Goal: Transaction & Acquisition: Purchase product/service

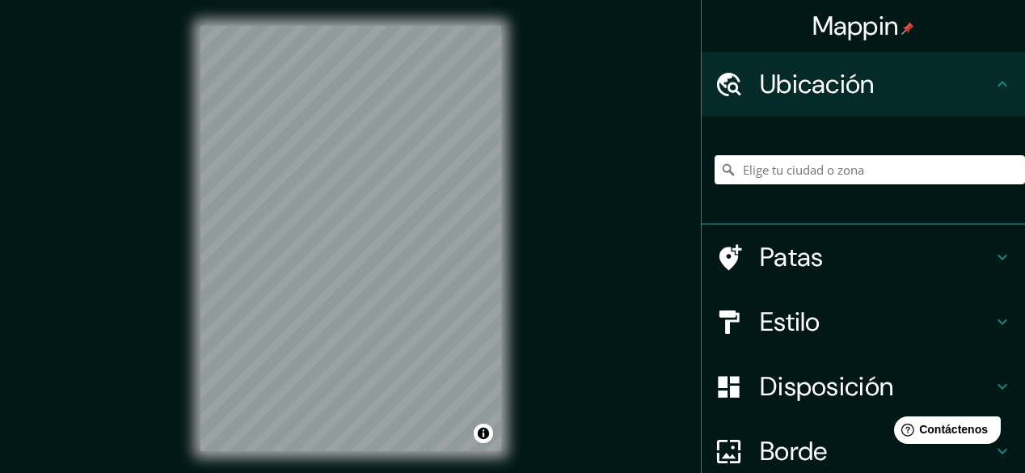
click at [187, 162] on div "© Mapbox © OpenStreetMap Mejora este mapa" at bounding box center [351, 239] width 352 height 478
click at [993, 79] on icon at bounding box center [1002, 83] width 19 height 19
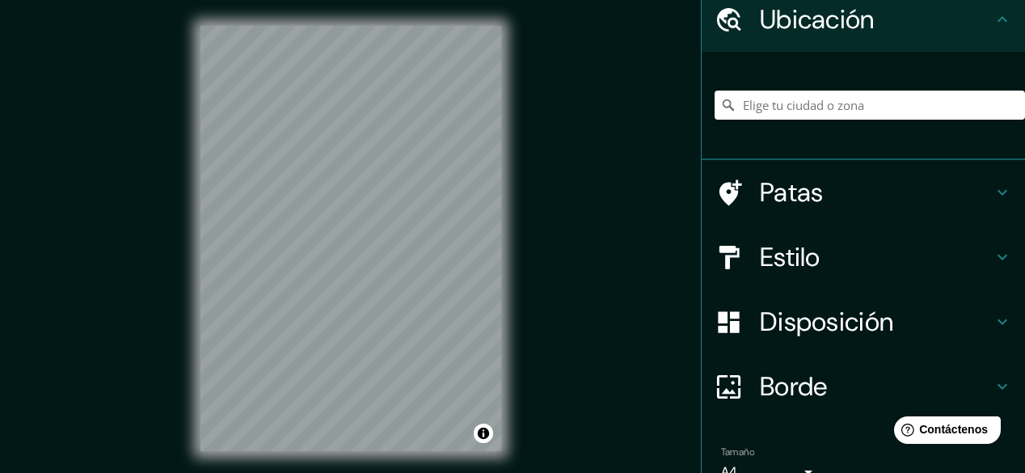
scroll to position [129, 0]
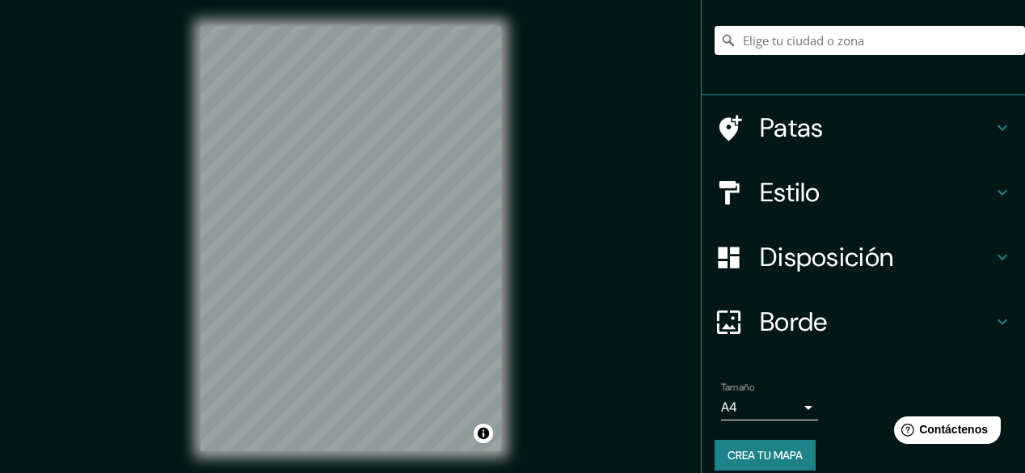
click at [993, 129] on icon at bounding box center [1002, 127] width 19 height 19
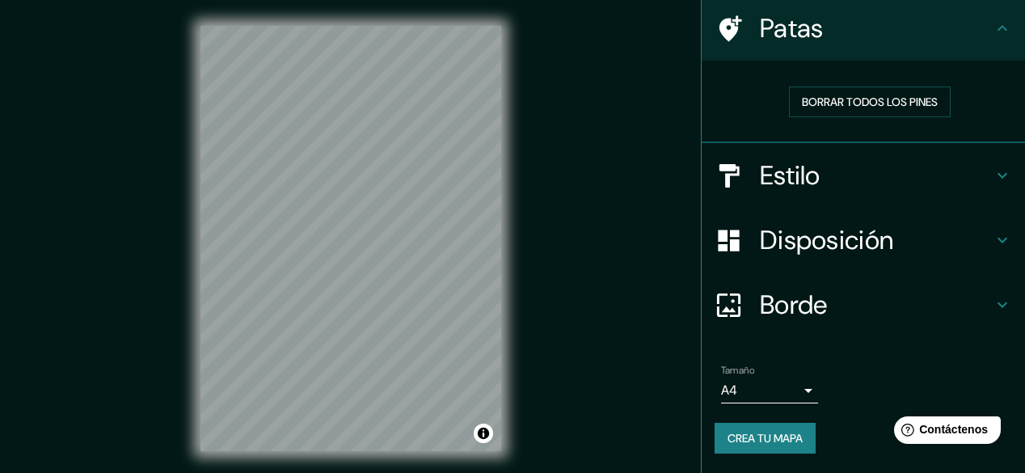
scroll to position [117, 0]
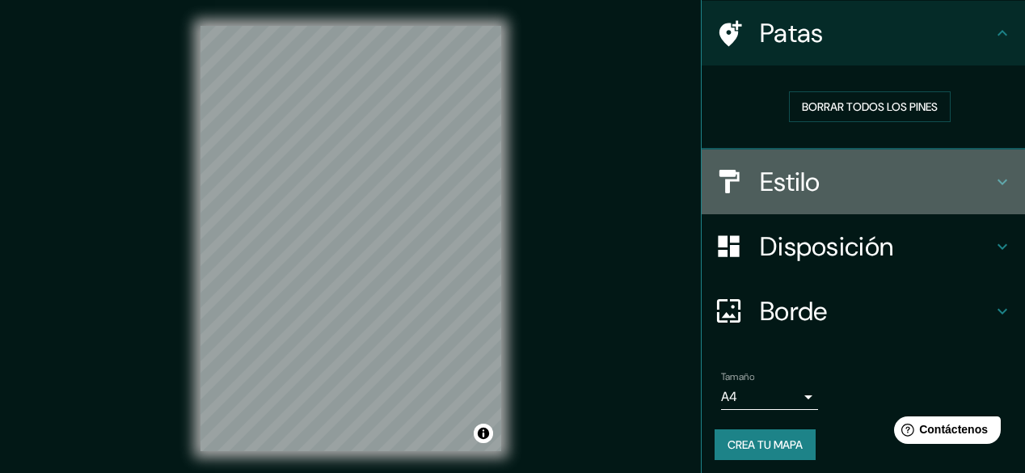
click at [993, 175] on icon at bounding box center [1002, 181] width 19 height 19
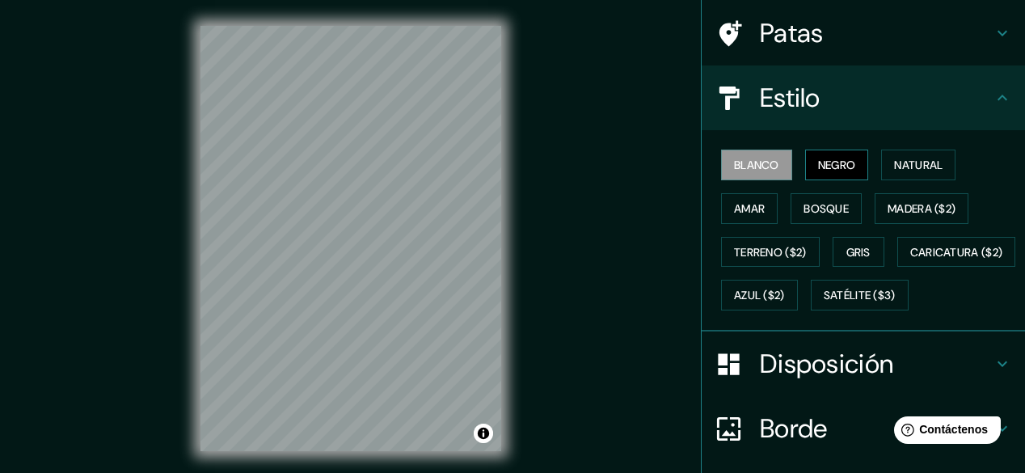
click at [836, 166] on font "Negro" at bounding box center [837, 165] width 38 height 15
click at [916, 166] on font "Natural" at bounding box center [918, 165] width 49 height 15
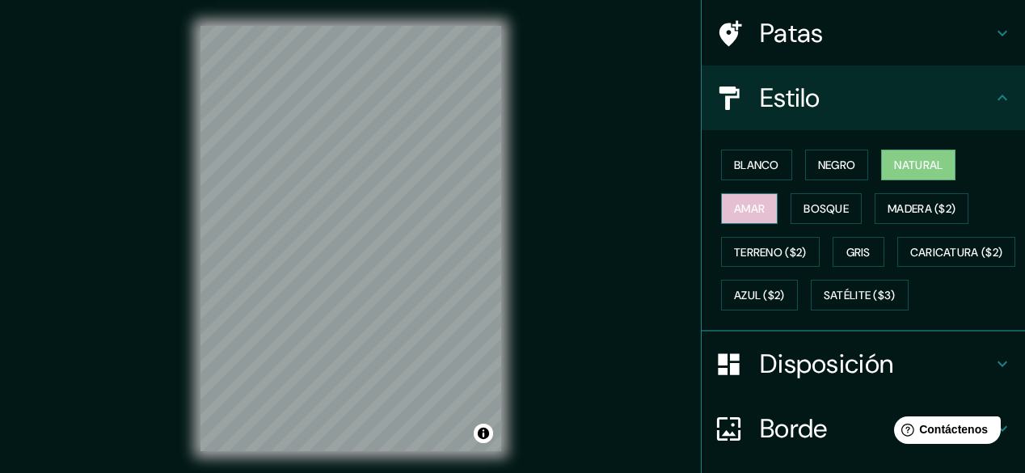
click at [757, 209] on button "Amar" at bounding box center [749, 208] width 57 height 31
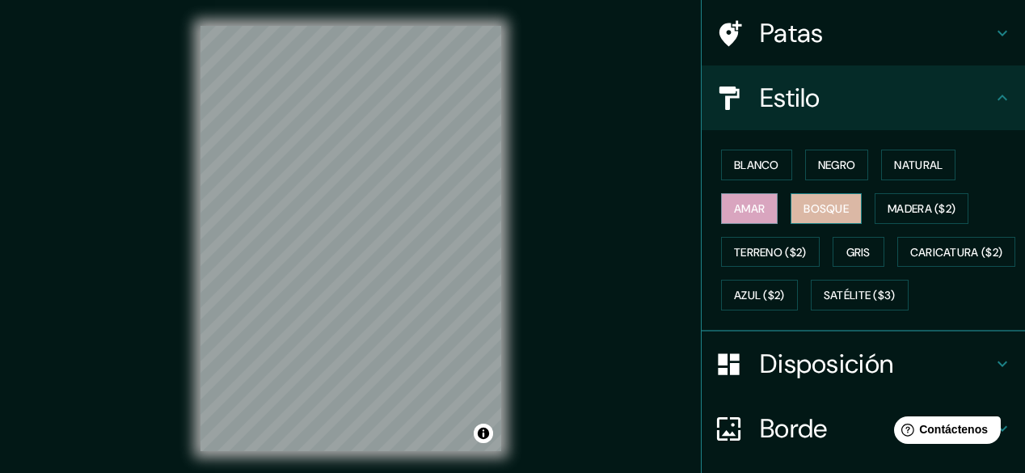
click at [809, 206] on font "Bosque" at bounding box center [826, 208] width 45 height 15
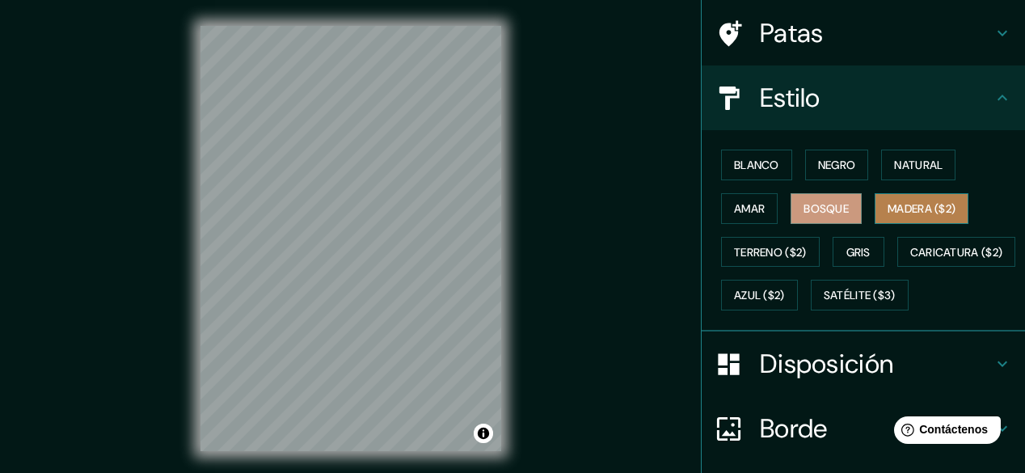
click at [905, 205] on font "Madera ($2)" at bounding box center [922, 208] width 68 height 15
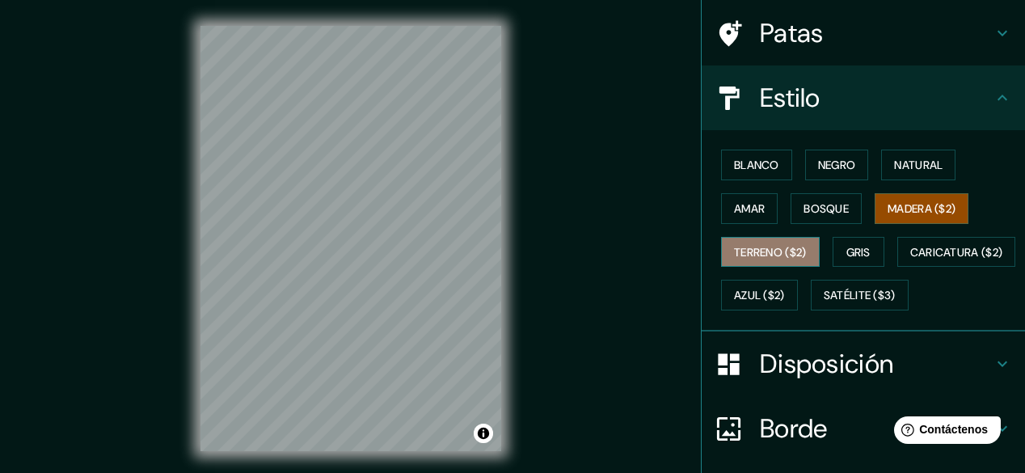
click at [745, 255] on font "Terreno ($2)" at bounding box center [770, 252] width 73 height 15
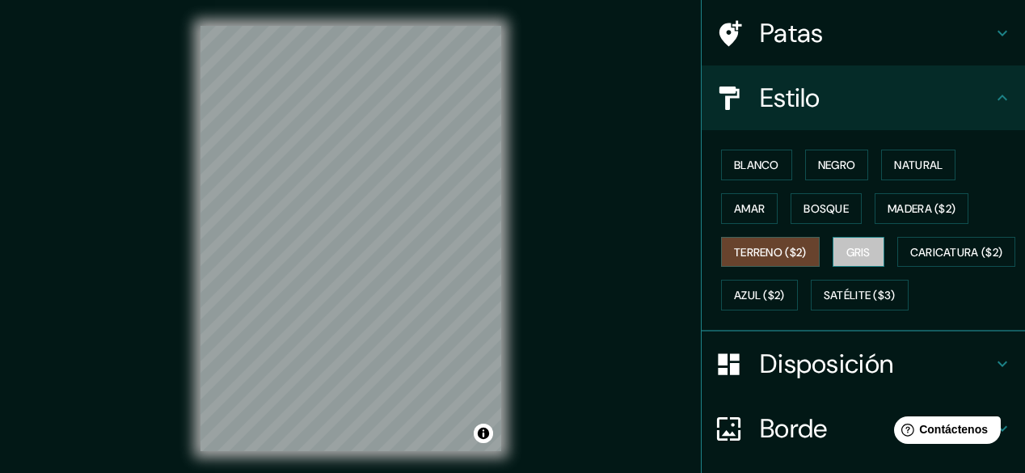
click at [861, 245] on font "Gris" at bounding box center [858, 252] width 24 height 15
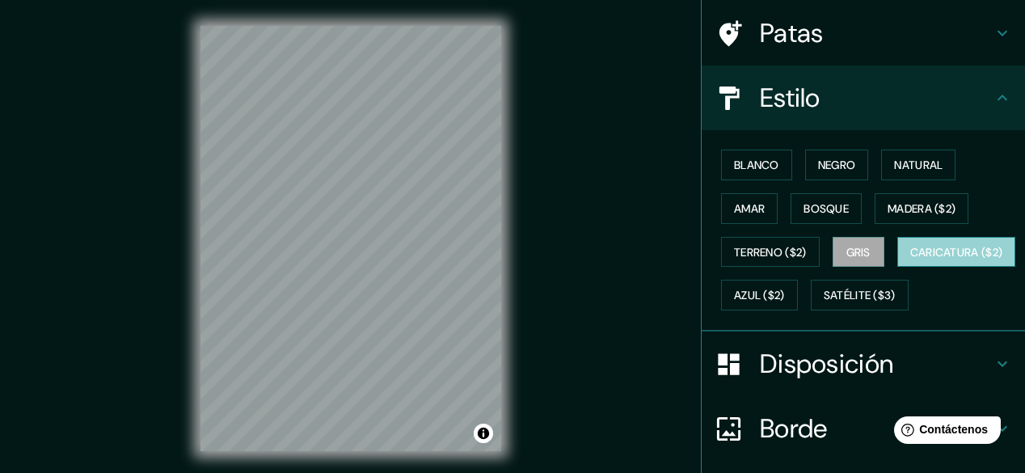
click at [910, 259] on font "Caricatura ($2)" at bounding box center [956, 252] width 93 height 15
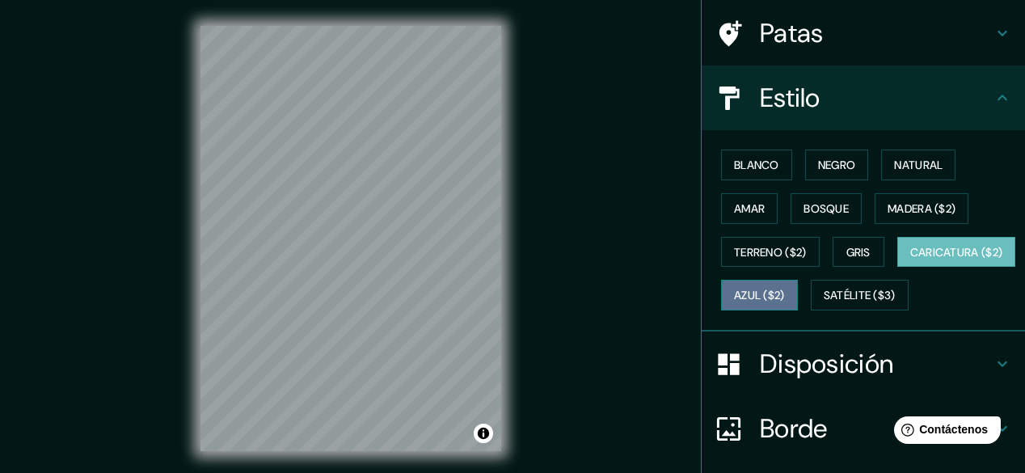
click at [785, 289] on font "Azul ($2)" at bounding box center [759, 296] width 51 height 15
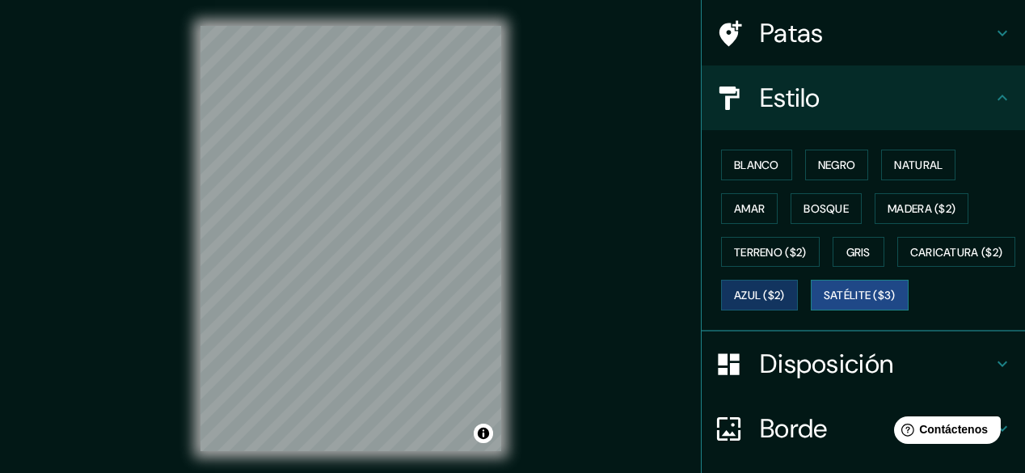
click at [824, 303] on font "Satélite ($3)" at bounding box center [860, 296] width 72 height 15
click at [741, 204] on font "Amar" at bounding box center [749, 208] width 31 height 15
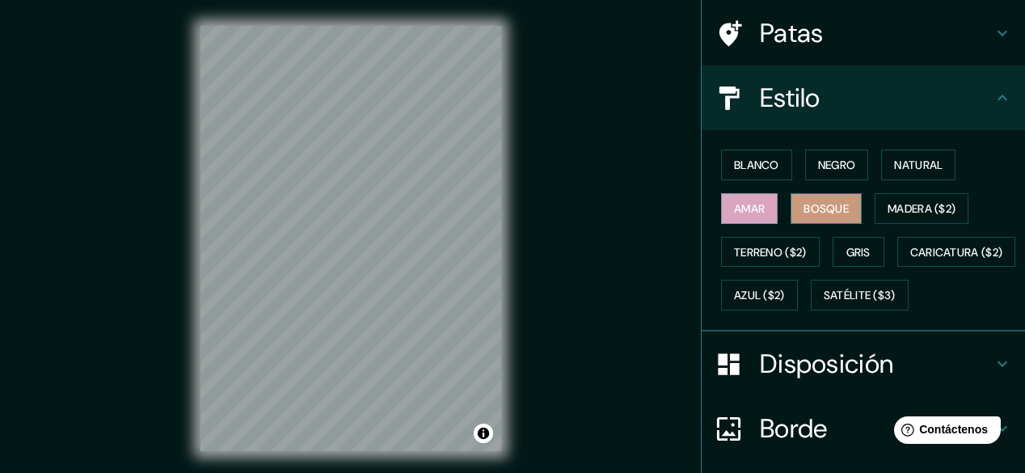
click at [821, 209] on font "Bosque" at bounding box center [826, 208] width 45 height 15
click at [993, 91] on icon at bounding box center [1002, 97] width 19 height 19
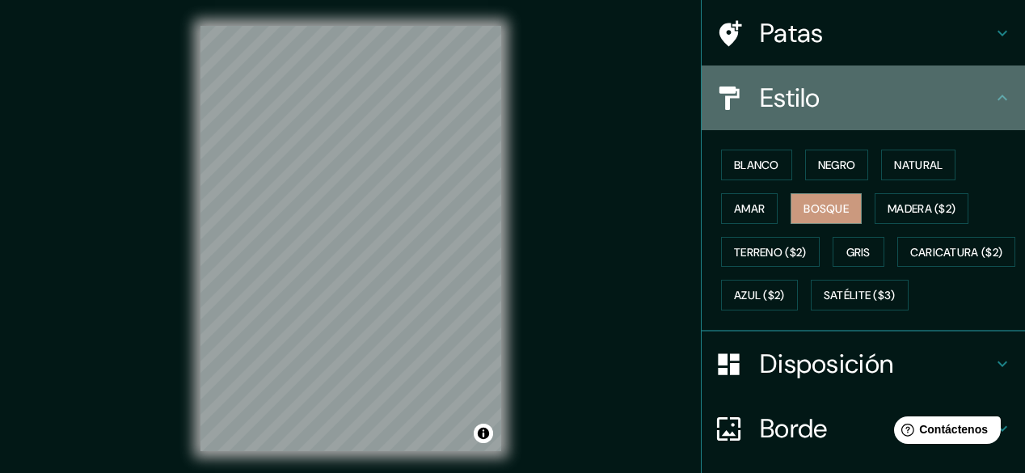
click at [993, 103] on icon at bounding box center [1002, 97] width 19 height 19
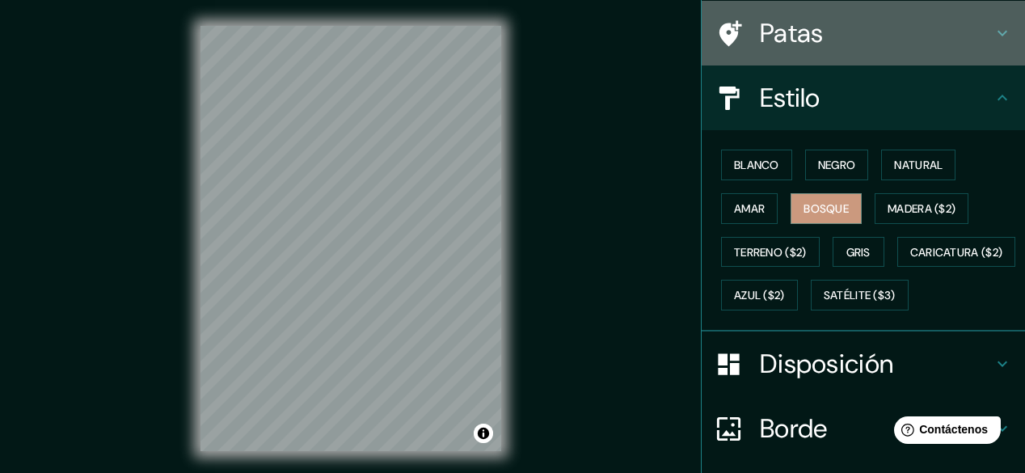
click at [993, 32] on icon at bounding box center [1002, 32] width 19 height 19
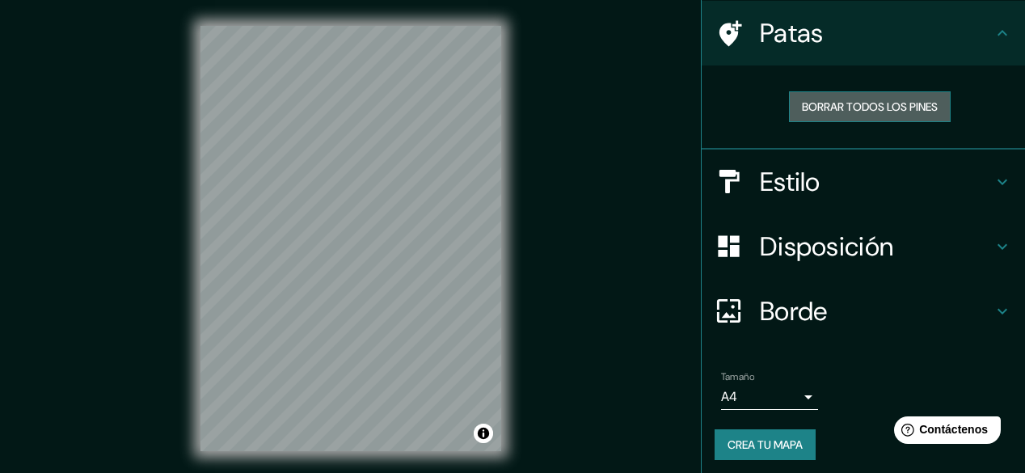
click at [841, 103] on font "Borrar todos los pines" at bounding box center [870, 106] width 136 height 15
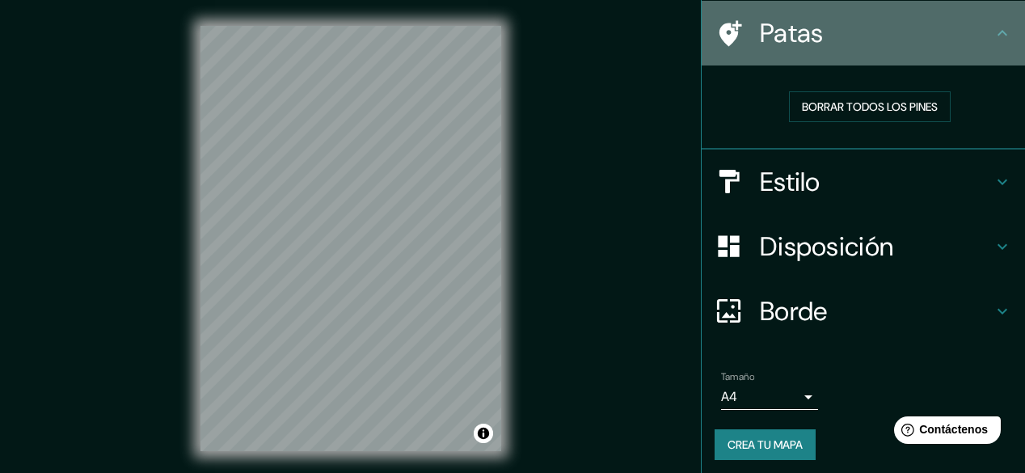
click at [781, 32] on font "Patas" at bounding box center [792, 33] width 64 height 34
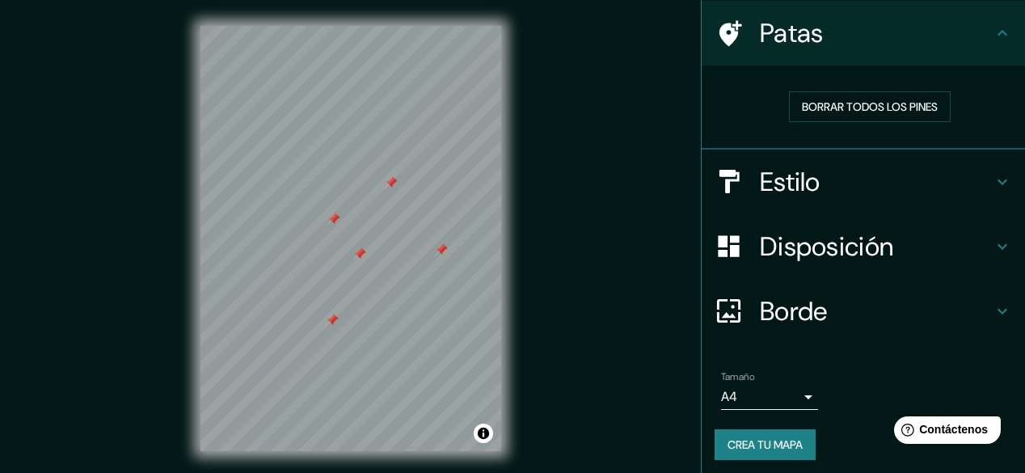
click at [996, 245] on icon at bounding box center [1002, 246] width 19 height 19
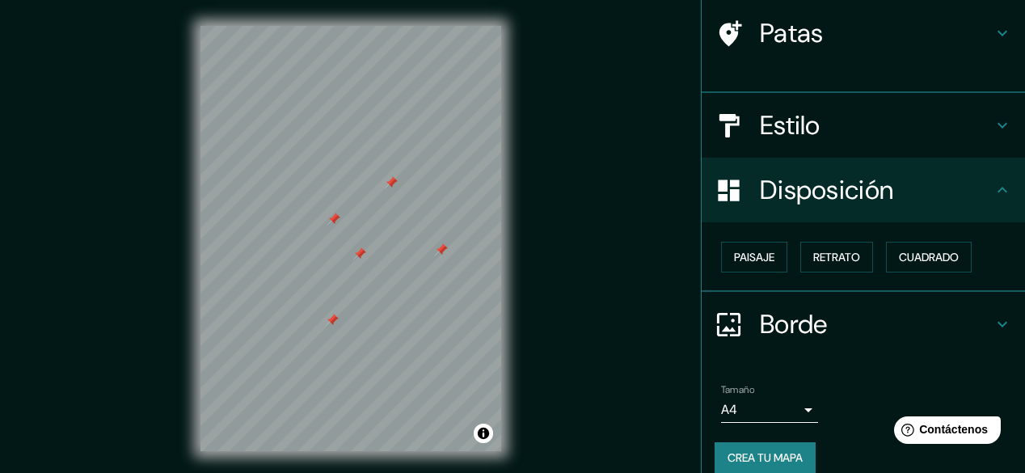
scroll to position [108, 0]
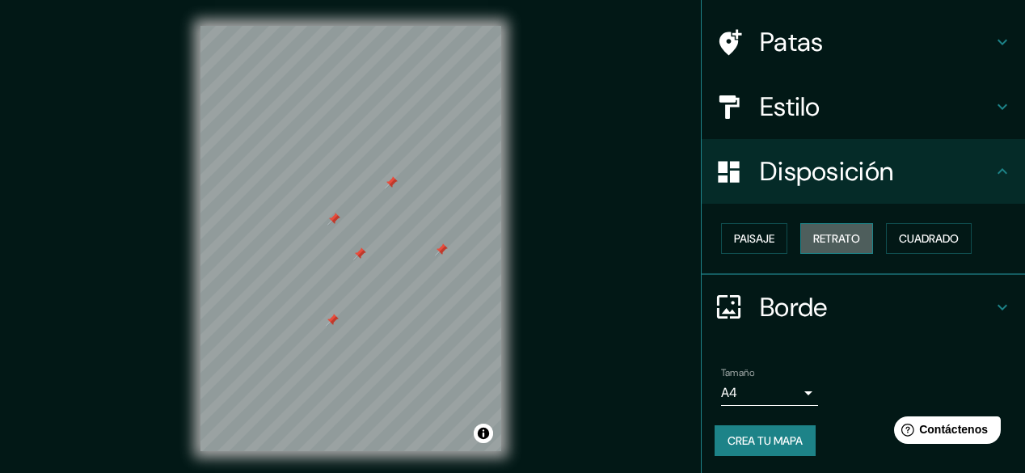
click at [840, 233] on font "Retrato" at bounding box center [836, 238] width 47 height 15
click at [743, 230] on font "Paisaje" at bounding box center [754, 238] width 40 height 21
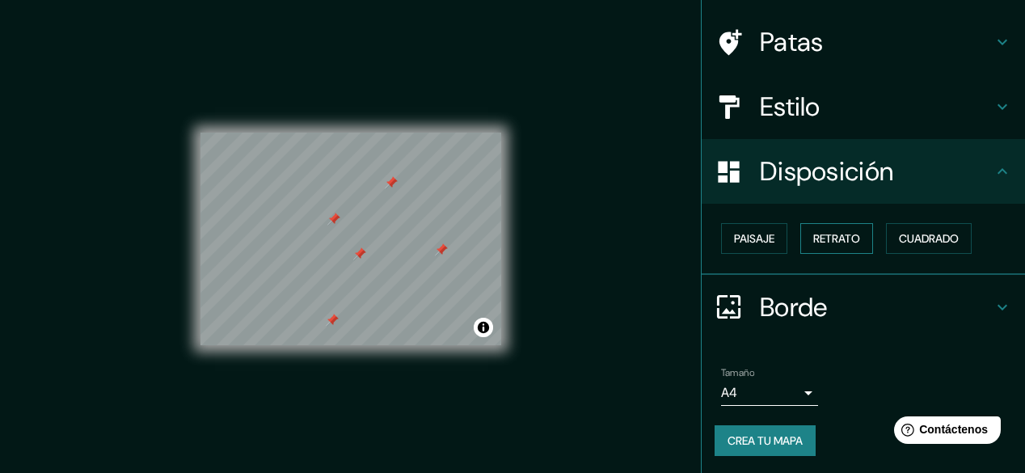
click at [837, 233] on font "Retrato" at bounding box center [836, 238] width 47 height 15
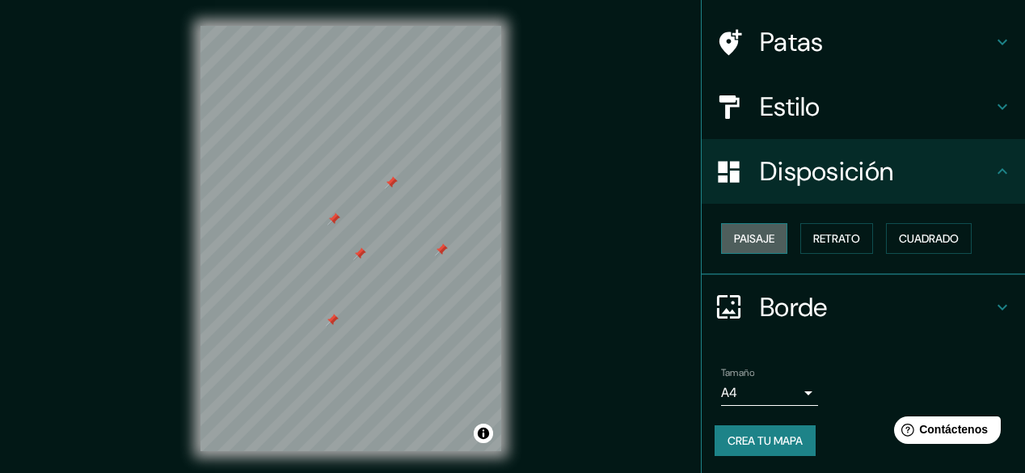
click at [745, 234] on font "Paisaje" at bounding box center [754, 238] width 40 height 15
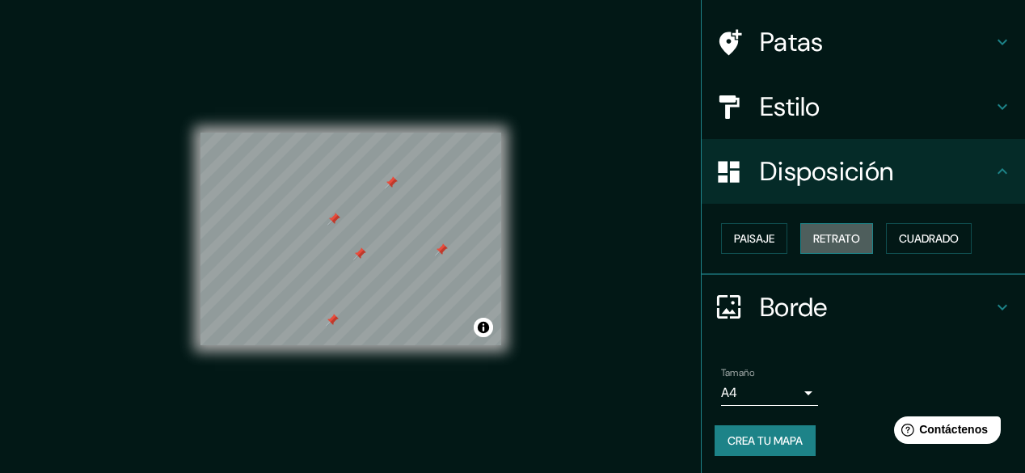
click at [840, 243] on font "Retrato" at bounding box center [836, 238] width 47 height 15
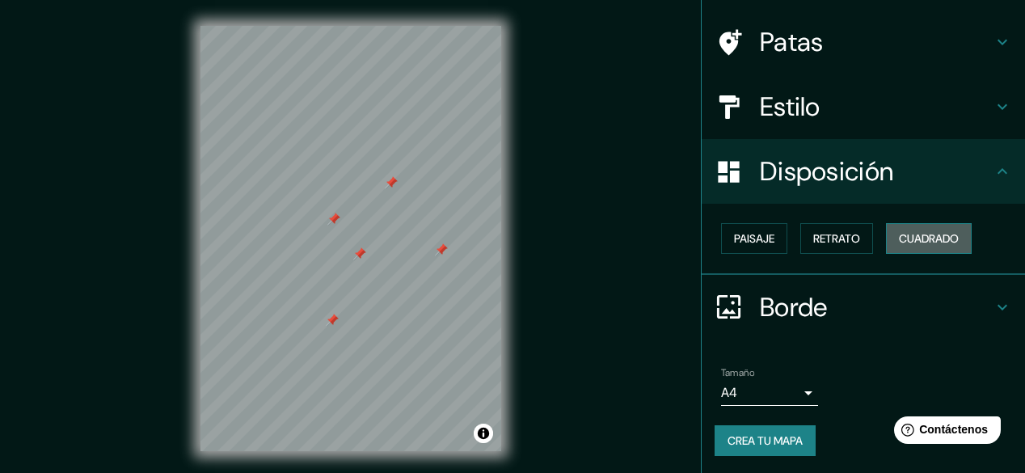
click at [921, 240] on font "Cuadrado" at bounding box center [929, 238] width 60 height 15
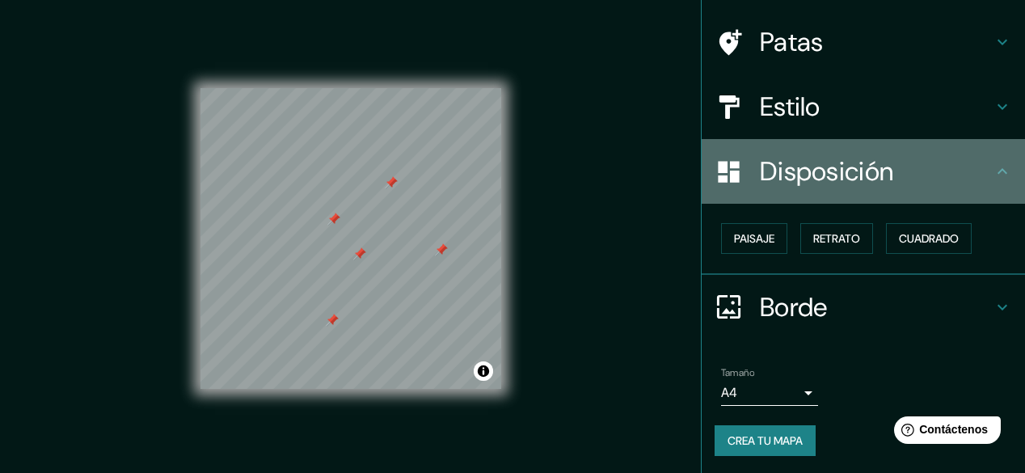
click at [993, 175] on icon at bounding box center [1002, 171] width 19 height 19
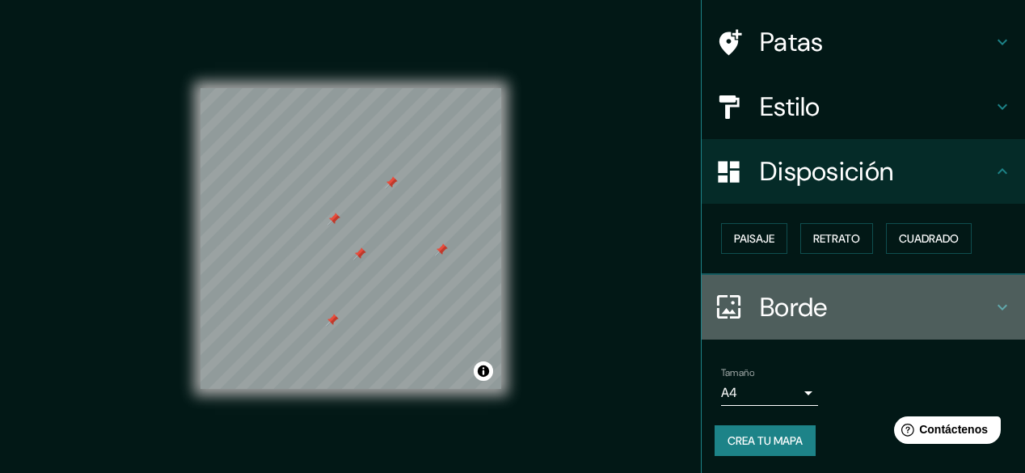
click at [993, 298] on icon at bounding box center [1002, 306] width 19 height 19
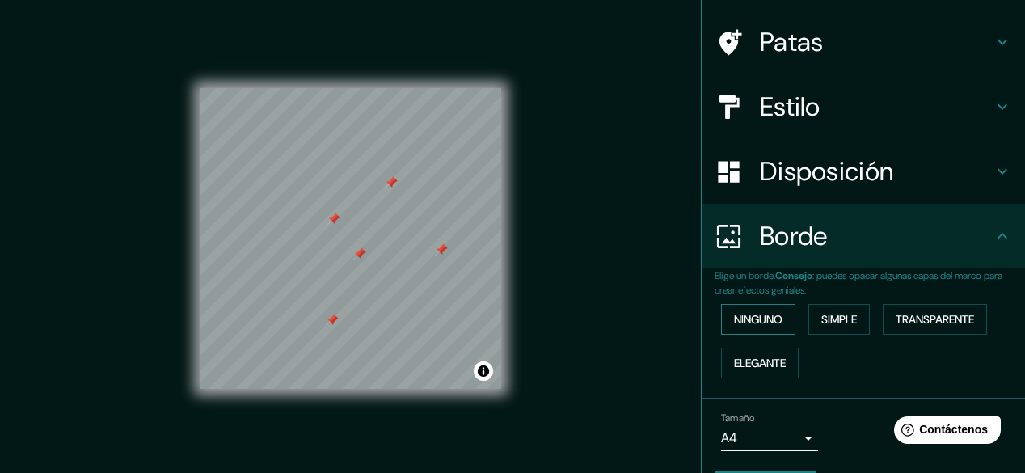
click at [773, 314] on font "Ninguno" at bounding box center [758, 319] width 49 height 15
click at [822, 320] on font "Simple" at bounding box center [839, 319] width 36 height 15
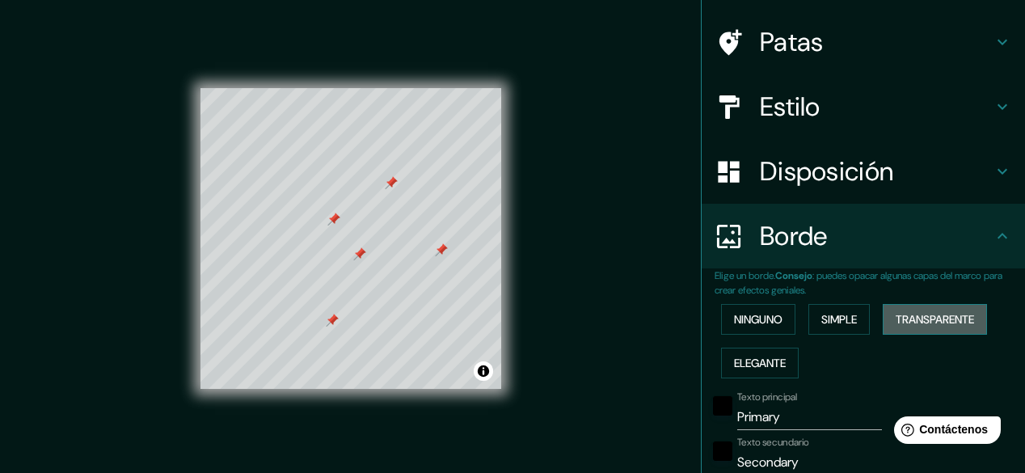
click at [928, 315] on font "Transparente" at bounding box center [935, 319] width 78 height 15
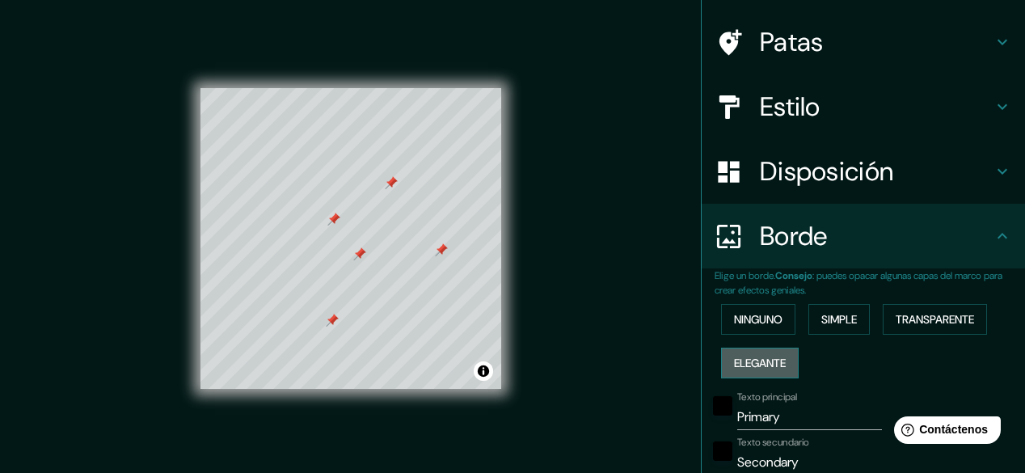
click at [768, 365] on font "Elegante" at bounding box center [760, 363] width 52 height 15
click at [760, 322] on font "Ninguno" at bounding box center [758, 319] width 49 height 15
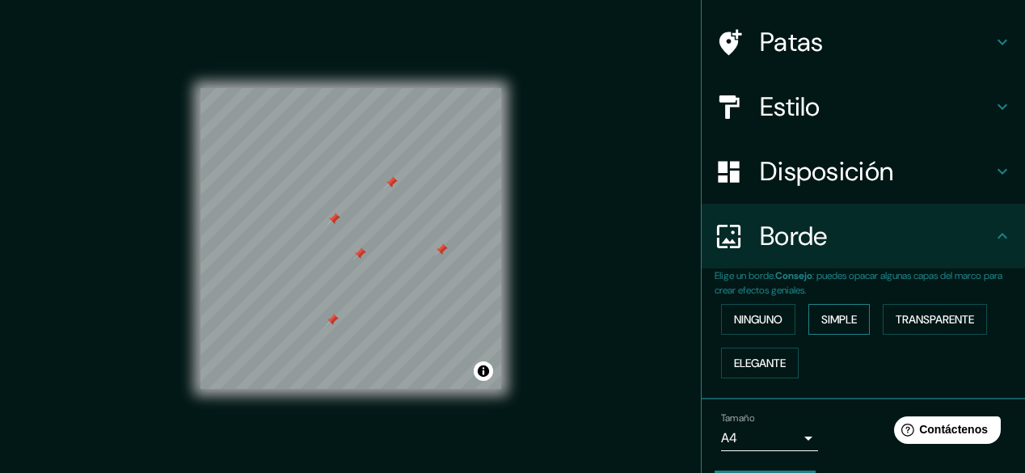
click at [829, 313] on font "Simple" at bounding box center [839, 319] width 36 height 15
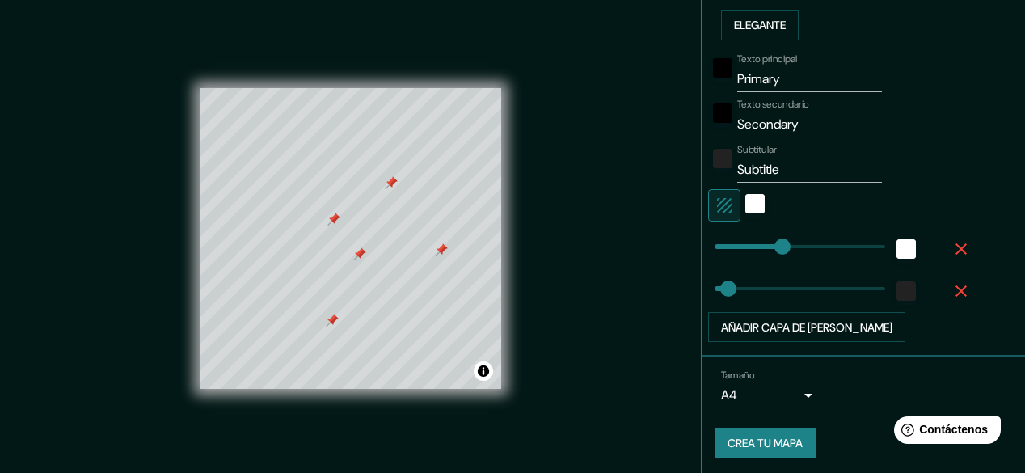
scroll to position [449, 0]
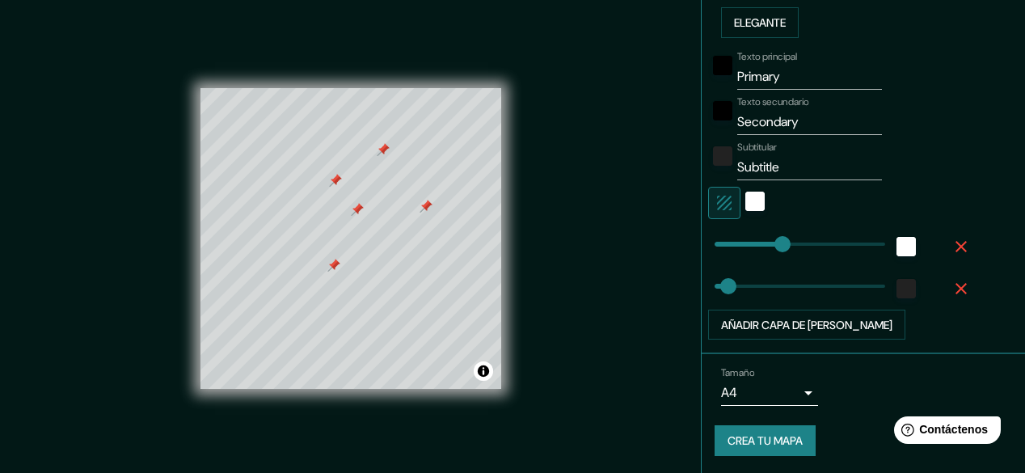
drag, startPoint x: 550, startPoint y: 64, endPoint x: 550, endPoint y: 109, distance: 45.3
click at [550, 109] on div "Mappin Ubicación Patas Estilo Disposición Borde Elige un borde. Consejo : puede…" at bounding box center [512, 252] width 1025 height 504
